Goal: Find specific page/section: Find specific page/section

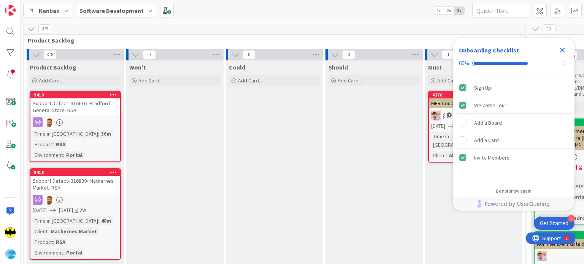
click at [563, 51] on icon "Close Checklist" at bounding box center [562, 50] width 5 height 5
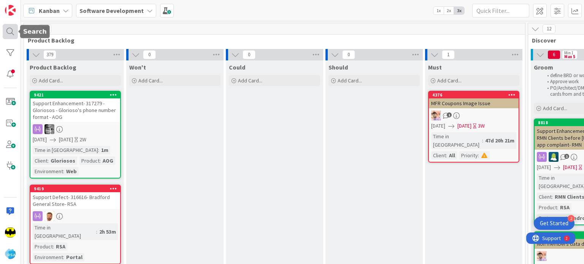
click at [6, 27] on div at bounding box center [10, 31] width 15 height 15
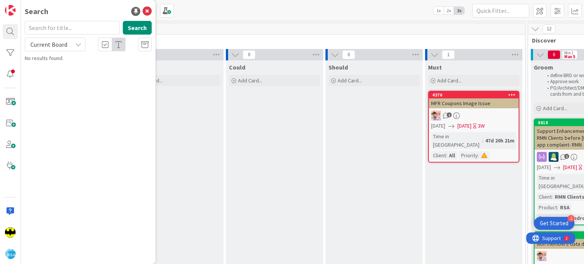
click at [62, 24] on input "text" at bounding box center [72, 28] width 95 height 14
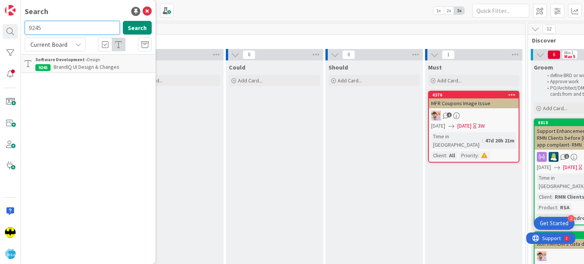
click at [62, 24] on input "9245" at bounding box center [72, 28] width 95 height 14
type input "9"
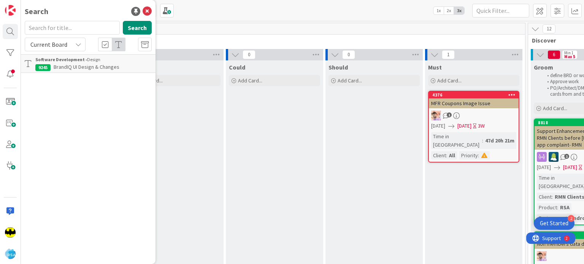
click at [75, 15] on div "Search" at bounding box center [88, 11] width 127 height 11
click at [69, 27] on input "text" at bounding box center [72, 28] width 95 height 14
click at [70, 15] on div "Search" at bounding box center [88, 11] width 127 height 11
click at [63, 24] on input "text" at bounding box center [72, 28] width 95 height 14
click at [68, 13] on div "Search" at bounding box center [88, 11] width 127 height 11
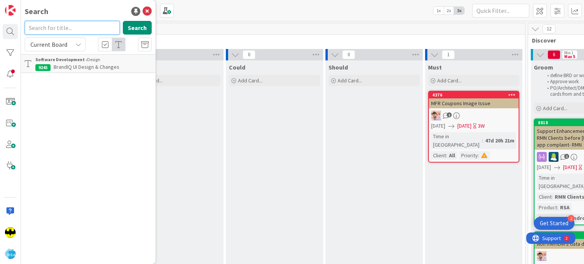
click at [75, 22] on input "text" at bounding box center [72, 28] width 95 height 14
click at [77, 42] on icon at bounding box center [78, 44] width 6 height 6
click at [73, 26] on input "text" at bounding box center [72, 28] width 95 height 14
click at [73, 26] on input "9127" at bounding box center [72, 28] width 95 height 14
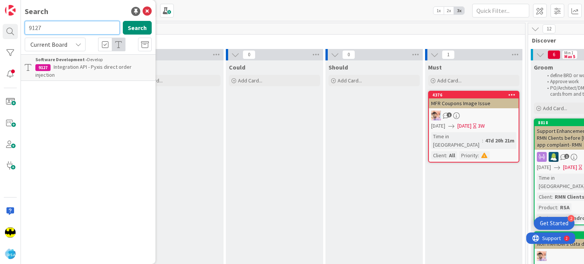
click at [73, 26] on input "9127" at bounding box center [72, 28] width 95 height 14
type input "9"
click at [78, 13] on div "Search" at bounding box center [88, 11] width 127 height 11
click at [77, 25] on input "text" at bounding box center [72, 28] width 95 height 14
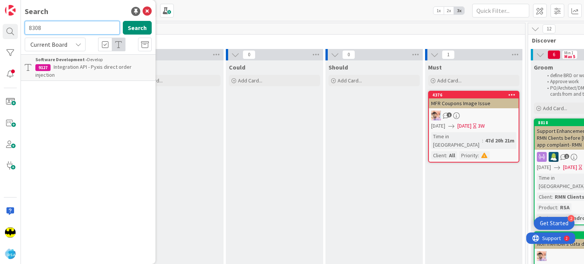
type input "8308"
click at [77, 25] on input "8308" at bounding box center [72, 28] width 95 height 14
click at [86, 12] on div "Search" at bounding box center [88, 11] width 127 height 11
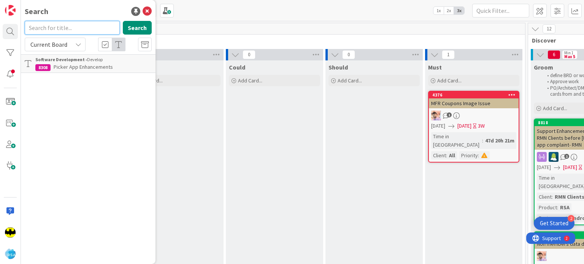
click at [80, 32] on input "text" at bounding box center [72, 28] width 95 height 14
click at [80, 32] on input "9420" at bounding box center [72, 28] width 95 height 14
type input "942"
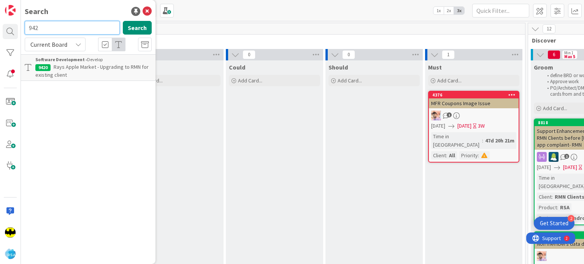
click at [81, 32] on input "942" at bounding box center [72, 28] width 95 height 14
click at [81, 28] on input "text" at bounding box center [72, 28] width 95 height 14
type input "9247"
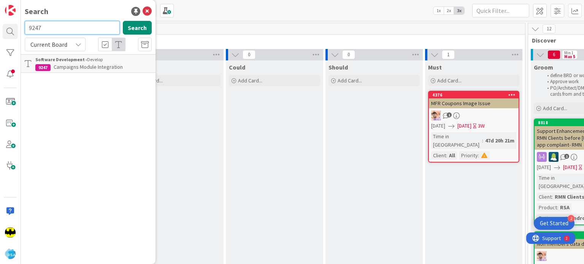
click at [81, 28] on input "9247" at bounding box center [72, 28] width 95 height 14
click at [81, 17] on div "Search" at bounding box center [88, 11] width 127 height 11
click at [65, 28] on input "text" at bounding box center [72, 28] width 95 height 14
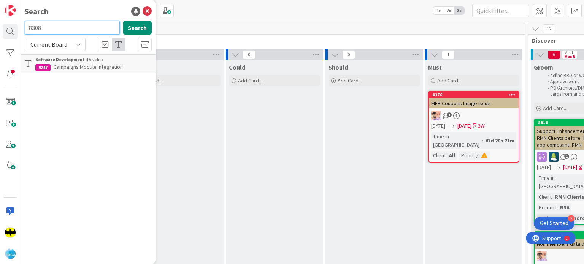
type input "8308"
click at [65, 28] on input "8308" at bounding box center [72, 28] width 95 height 14
click at [76, 10] on div "Search" at bounding box center [88, 11] width 127 height 11
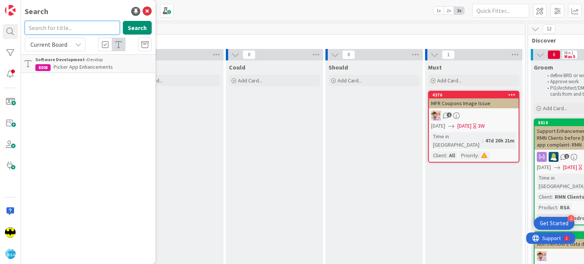
click at [69, 24] on input "text" at bounding box center [72, 28] width 95 height 14
click at [69, 24] on input "8580" at bounding box center [72, 28] width 95 height 14
type input "8"
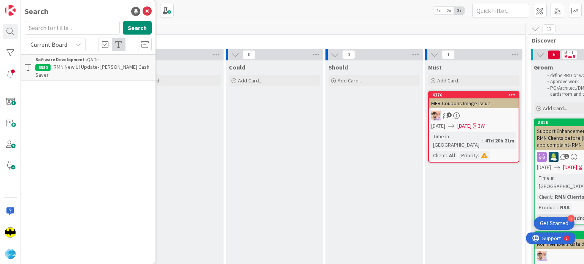
click at [73, 18] on div "Search Search Current Board Current Board All Boards Software Development › QA …" at bounding box center [88, 132] width 135 height 264
click at [79, 14] on div "Search" at bounding box center [88, 11] width 127 height 11
click at [76, 22] on input "text" at bounding box center [72, 28] width 95 height 14
click at [79, 14] on div "Search" at bounding box center [88, 11] width 127 height 11
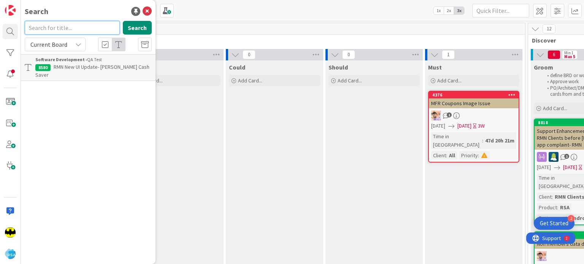
click at [79, 27] on input "text" at bounding box center [72, 28] width 95 height 14
type input "8651"
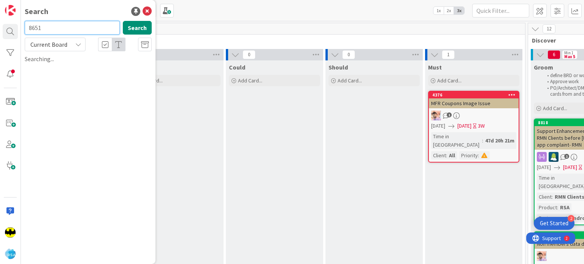
click at [79, 27] on input "8651" at bounding box center [72, 28] width 95 height 14
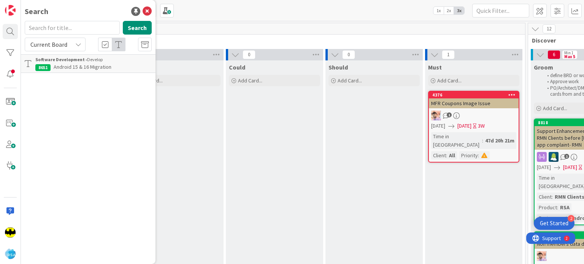
click at [85, 108] on div "Search Search Current Board Current Board All Boards Software Development › Dev…" at bounding box center [88, 132] width 135 height 264
click at [144, 13] on icon at bounding box center [147, 11] width 9 height 9
